Goal: Task Accomplishment & Management: Manage account settings

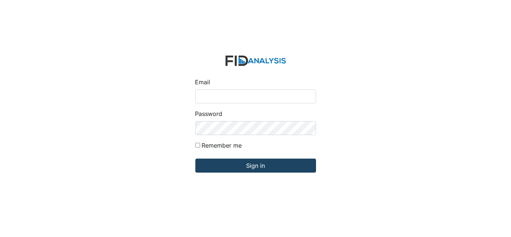
type input "Dsmith@lifeincorporated.com"
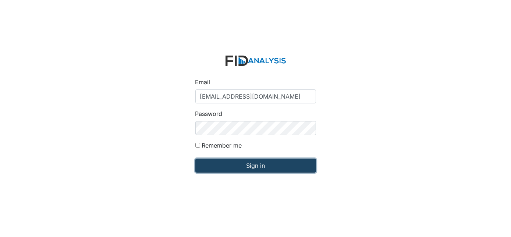
click at [236, 165] on input "Sign in" at bounding box center [255, 166] width 121 height 14
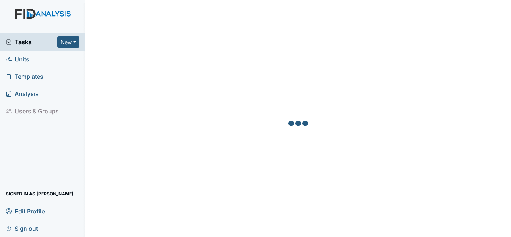
click at [30, 59] on link "Units" at bounding box center [42, 59] width 85 height 17
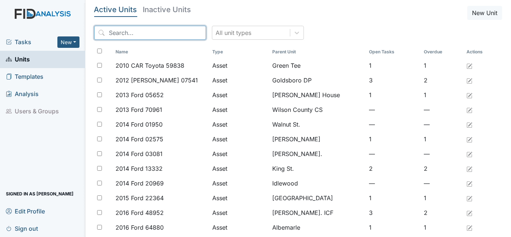
click at [139, 34] on input "search" at bounding box center [150, 33] width 112 height 14
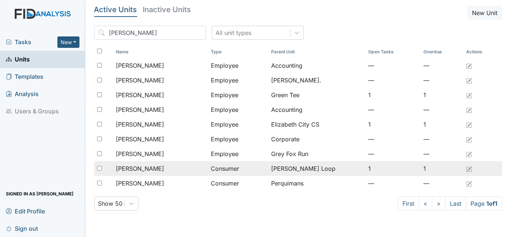
click at [154, 168] on span "Shick, Kimberly" at bounding box center [140, 168] width 48 height 9
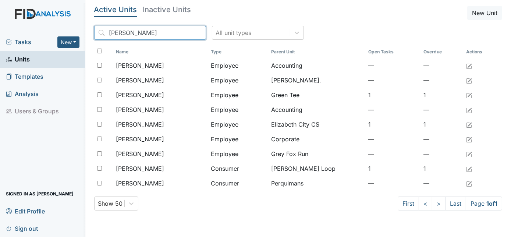
drag, startPoint x: 128, startPoint y: 38, endPoint x: 102, endPoint y: 37, distance: 26.5
click at [102, 37] on input "Kim" at bounding box center [150, 33] width 112 height 14
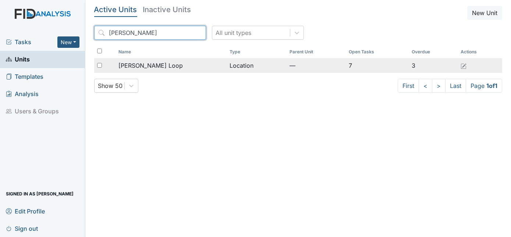
type input "McKeel"
click at [133, 70] on td "[PERSON_NAME] Loop" at bounding box center [170, 65] width 111 height 15
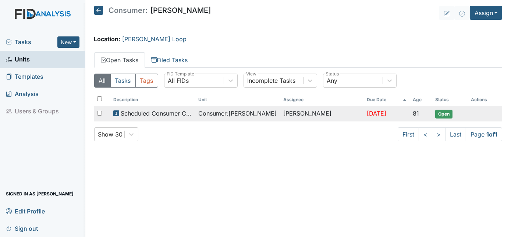
click at [161, 118] on td "Scheduled Consumer Chart Review" at bounding box center [152, 113] width 85 height 15
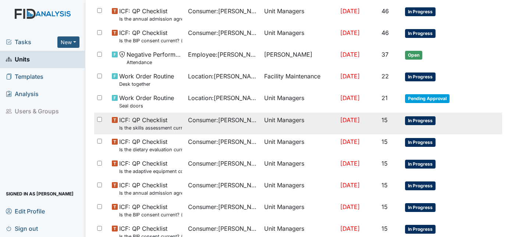
scroll to position [267, 0]
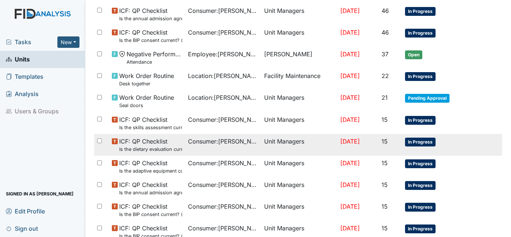
click at [171, 146] on small "Is the dietary evaluation current? (document the date in the comment section)" at bounding box center [150, 149] width 63 height 7
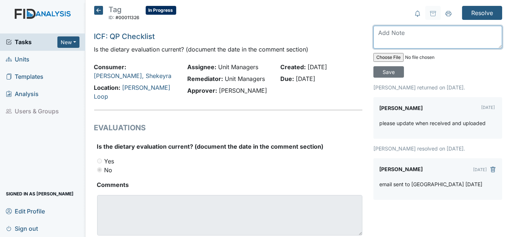
click at [379, 35] on textarea at bounding box center [437, 37] width 129 height 23
type textarea "p"
type textarea "uploaded 9/8"
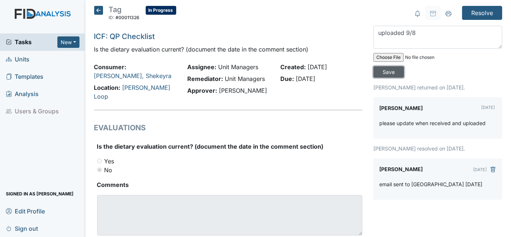
click at [404, 66] on input "Save" at bounding box center [388, 71] width 31 height 11
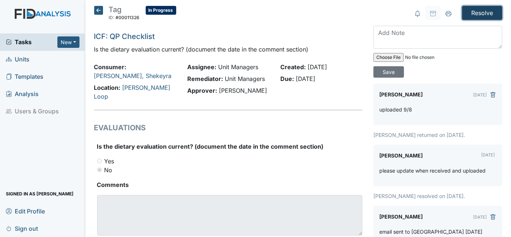
click at [481, 15] on input "Resolve" at bounding box center [482, 13] width 40 height 14
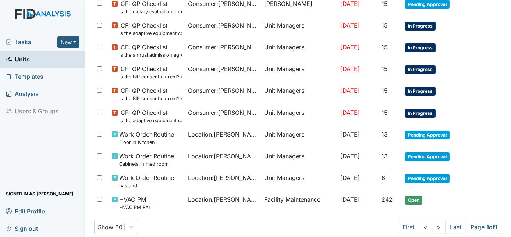
scroll to position [441, 0]
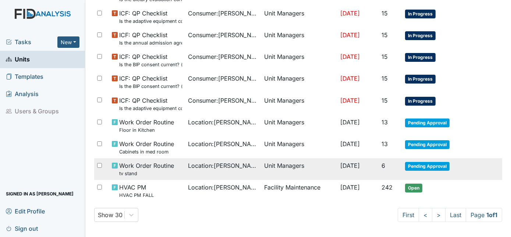
click at [417, 167] on span "Pending Approval" at bounding box center [427, 166] width 44 height 9
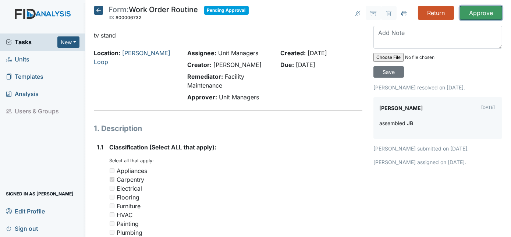
click at [476, 11] on input "Approve" at bounding box center [481, 13] width 42 height 14
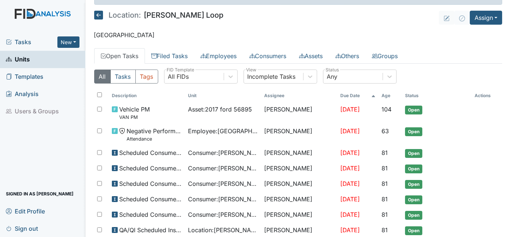
scroll to position [0, 0]
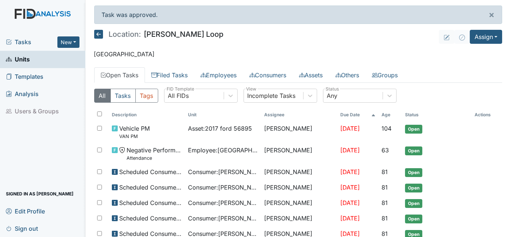
click at [32, 62] on link "Units" at bounding box center [42, 59] width 85 height 17
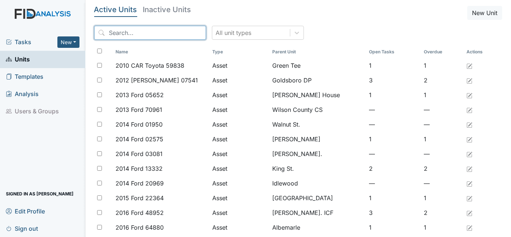
click at [135, 32] on input "search" at bounding box center [150, 33] width 112 height 14
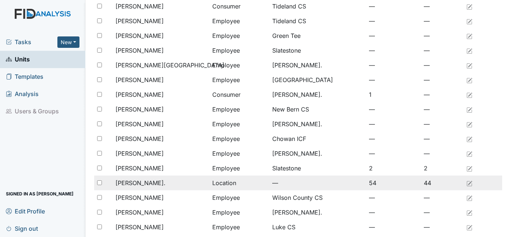
scroll to position [227, 0]
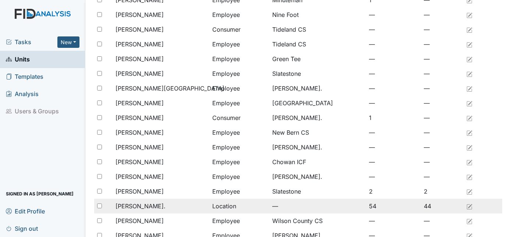
type input "williA"
click at [139, 203] on span "[PERSON_NAME]." at bounding box center [140, 206] width 50 height 9
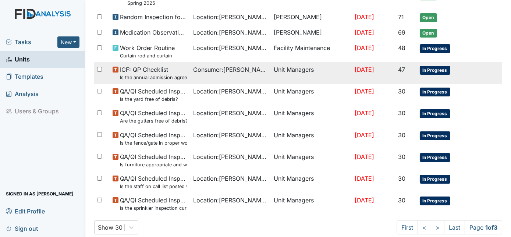
scroll to position [537, 0]
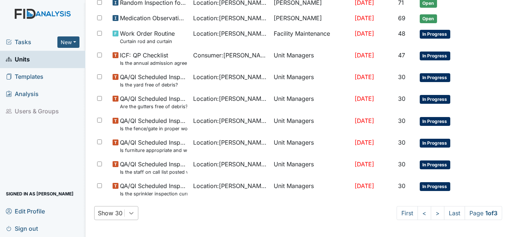
click at [130, 213] on div "Show 30" at bounding box center [116, 213] width 44 height 14
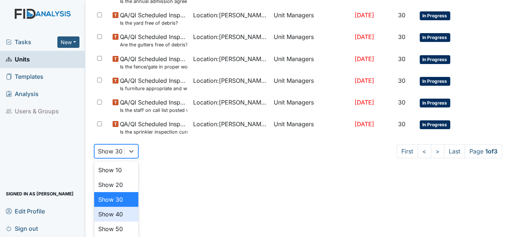
click at [117, 216] on div "Show 40" at bounding box center [116, 214] width 44 height 15
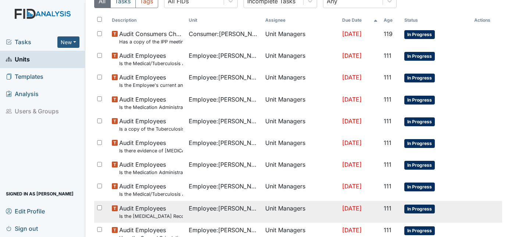
scroll to position [133, 0]
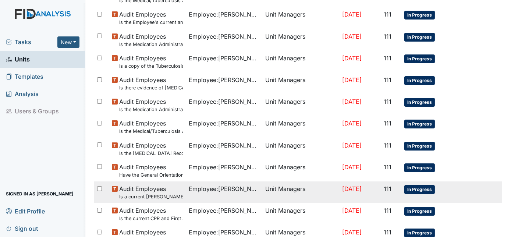
click at [167, 195] on small "Is a current MANDT Training certificate found in the file (1 year)?" at bounding box center [151, 196] width 64 height 7
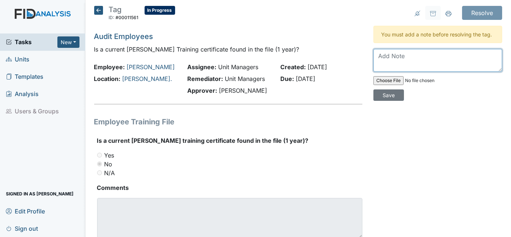
click at [374, 58] on textarea at bounding box center [437, 60] width 129 height 23
type textarea "tOOK CLASS"
drag, startPoint x: 412, startPoint y: 57, endPoint x: 360, endPoint y: 57, distance: 51.9
click at [360, 57] on div "Tag ID: #00011561 In Progress Autosaving... Audit Employees Is a current MANDT …" at bounding box center [298, 131] width 419 height 250
type textarea "cOMPLETED CLASS 9/10/2025"
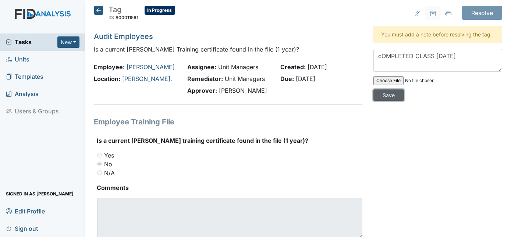
click at [404, 89] on input "Save" at bounding box center [388, 94] width 31 height 11
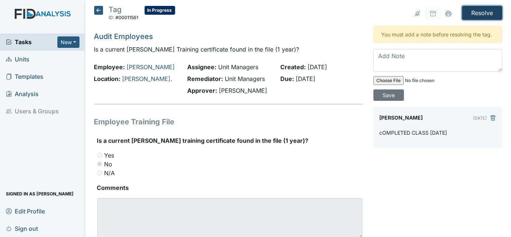
click at [483, 14] on input "Resolve" at bounding box center [482, 13] width 40 height 14
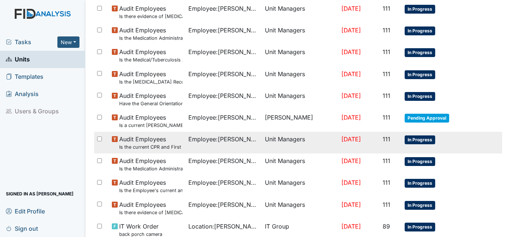
scroll to position [234, 0]
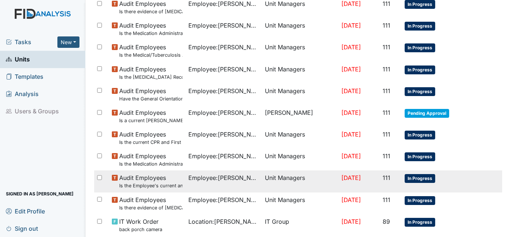
click at [185, 184] on td "Employee : Graham, Carmecia" at bounding box center [223, 181] width 76 height 22
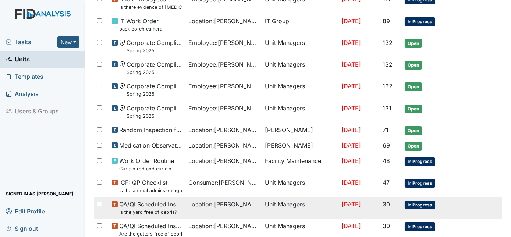
scroll to position [561, 0]
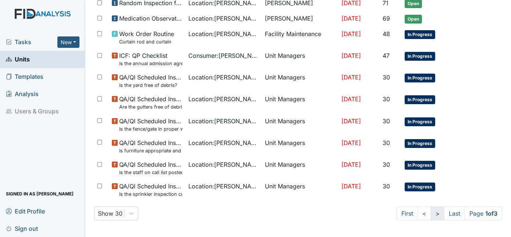
click at [431, 213] on link ">" at bounding box center [438, 213] width 14 height 14
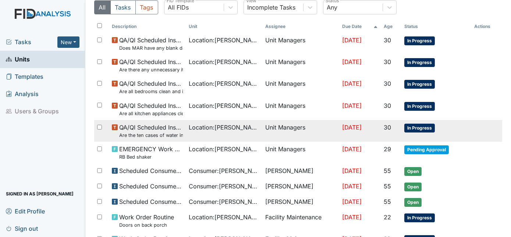
scroll to position [100, 0]
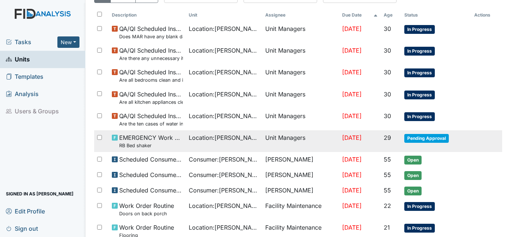
click at [424, 136] on span "Pending Approval" at bounding box center [426, 138] width 44 height 9
click at [425, 135] on span "Pending Approval" at bounding box center [426, 138] width 44 height 9
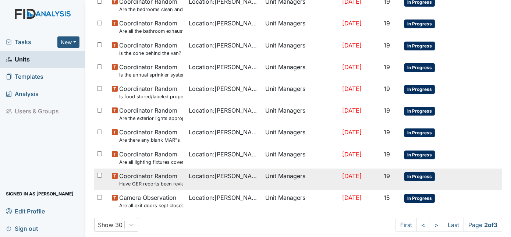
scroll to position [555, 0]
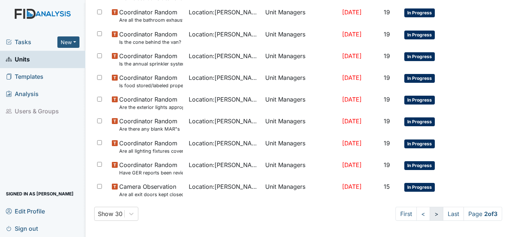
click at [430, 214] on link ">" at bounding box center [437, 214] width 14 height 14
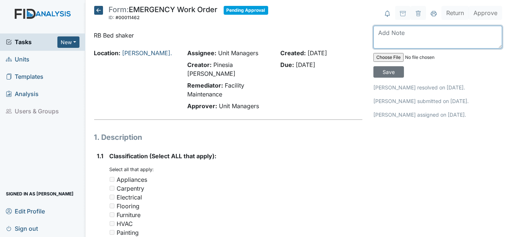
click at [410, 38] on textarea at bounding box center [437, 37] width 129 height 23
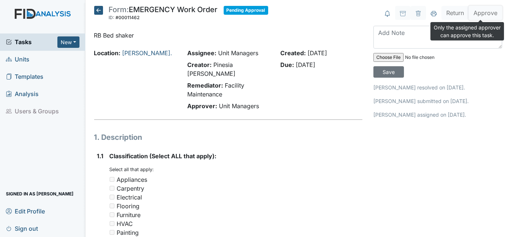
click at [478, 15] on button "Approve" at bounding box center [485, 13] width 33 height 14
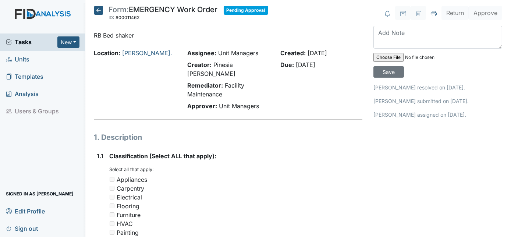
click at [239, 9] on span "Pending Approval" at bounding box center [246, 10] width 44 height 9
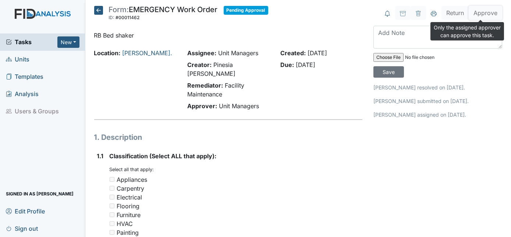
click at [483, 14] on button "Approve" at bounding box center [485, 13] width 33 height 14
